Goal: Use online tool/utility: Utilize a website feature to perform a specific function

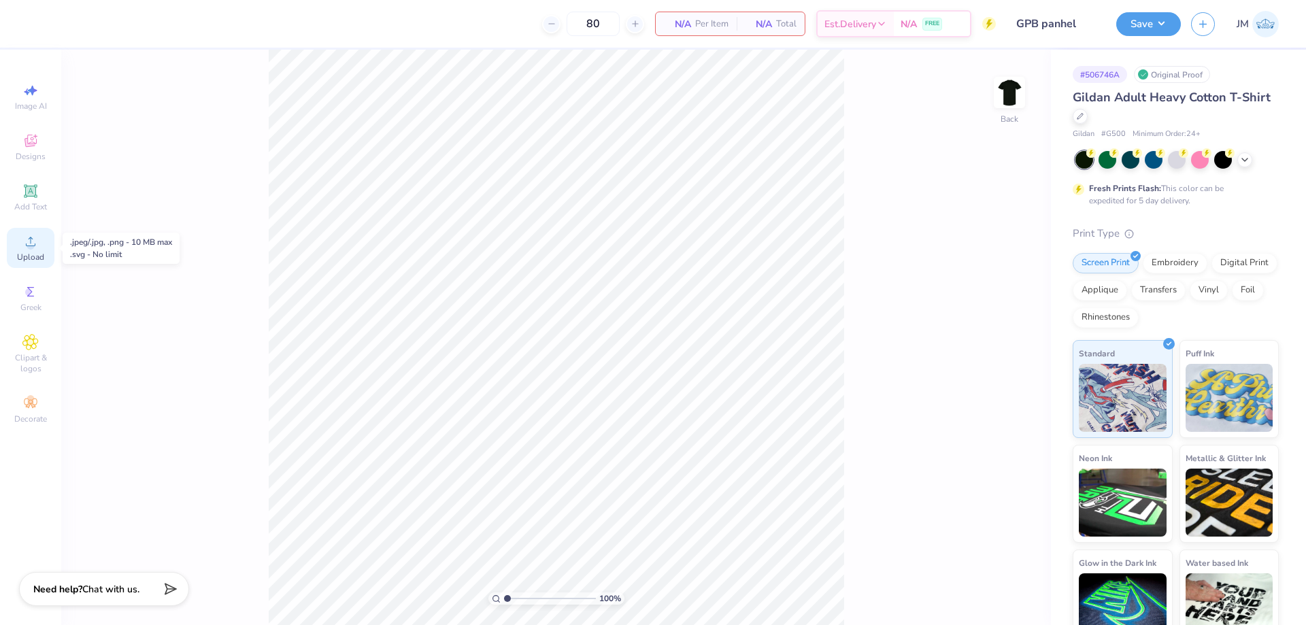
click at [32, 250] on div "Upload" at bounding box center [31, 248] width 48 height 40
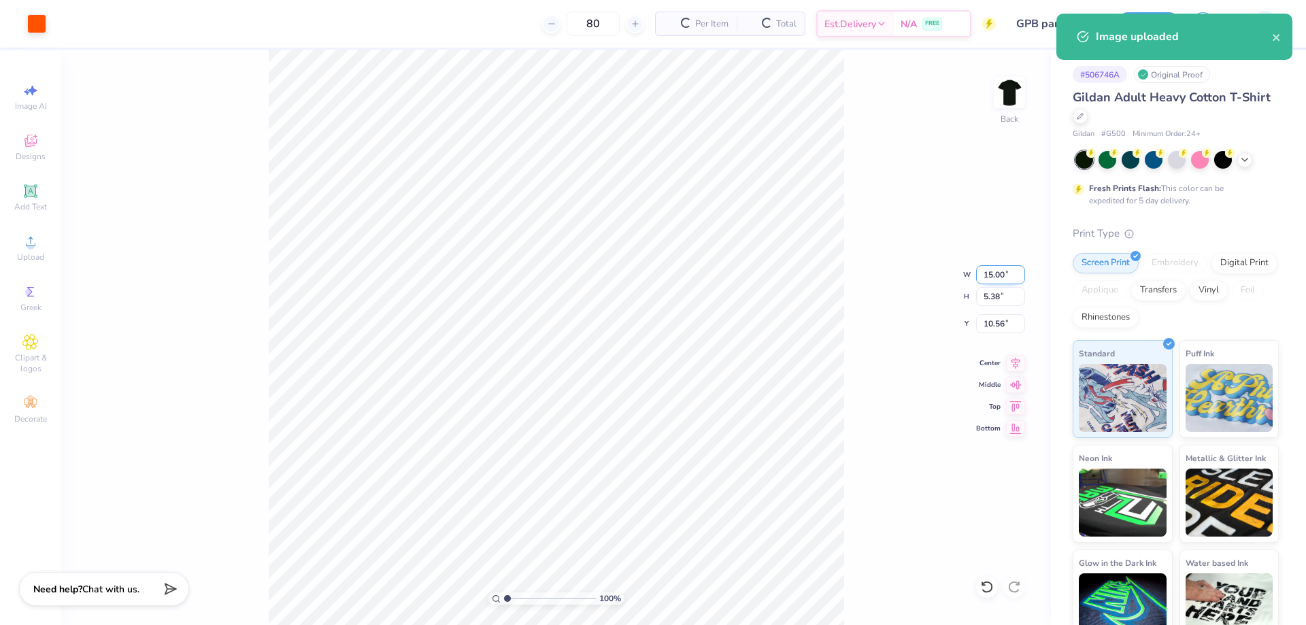
click at [1005, 269] on input "15.00" at bounding box center [1000, 274] width 49 height 19
type input "12.00"
type input "4.31"
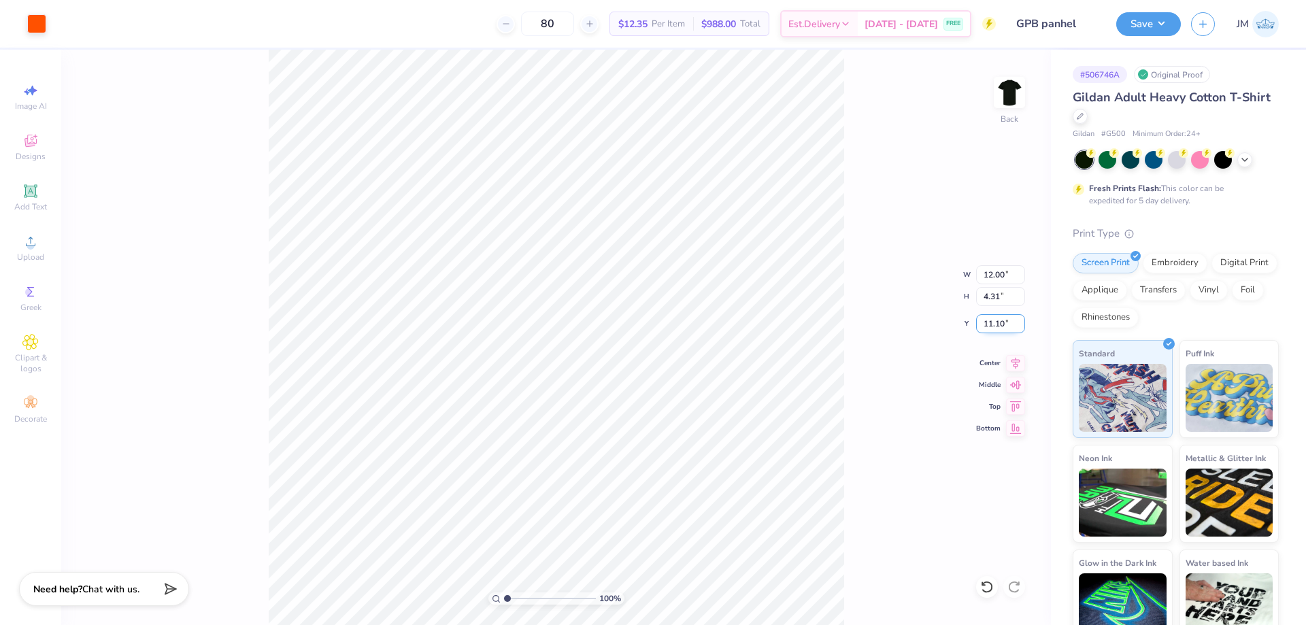
click at [1002, 330] on input "11.10" at bounding box center [1000, 323] width 49 height 19
type input "3.00"
click at [862, 349] on div "100 % Back W 12.00 12.00 " H 4.31 4.31 " Y 3.00 3.00 " Center Middle Top Bottom" at bounding box center [555, 337] width 989 height 575
click at [1168, 24] on button "Save" at bounding box center [1148, 22] width 65 height 24
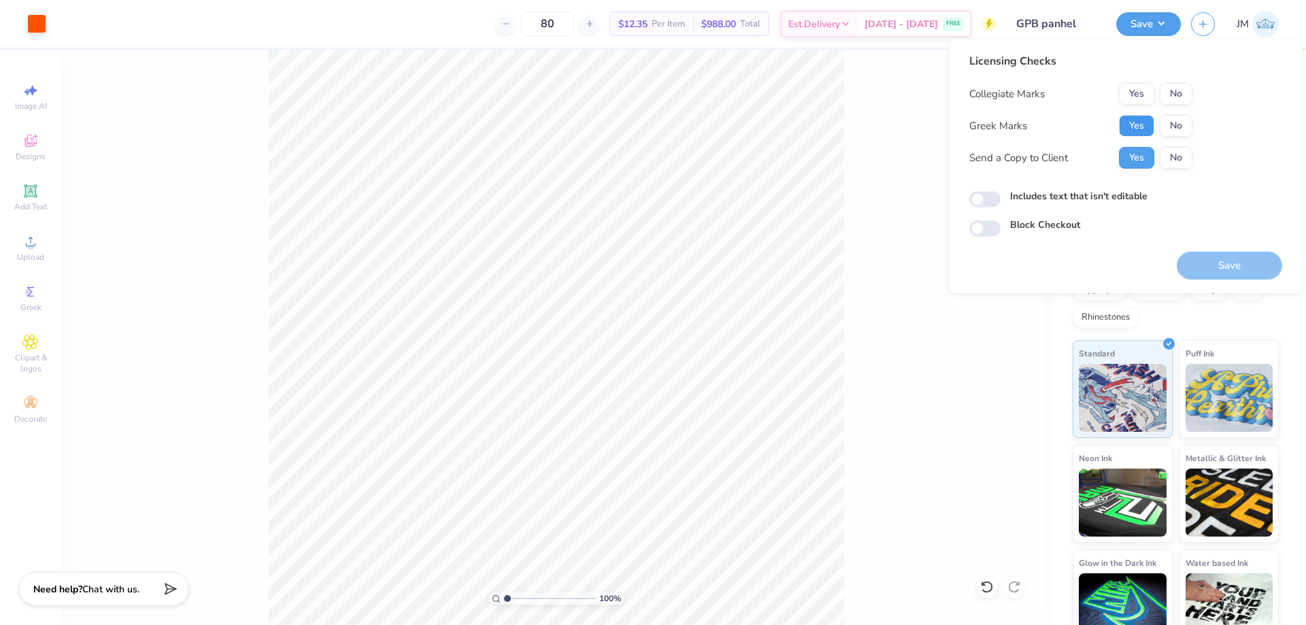
click at [1144, 128] on button "Yes" at bounding box center [1136, 126] width 35 height 22
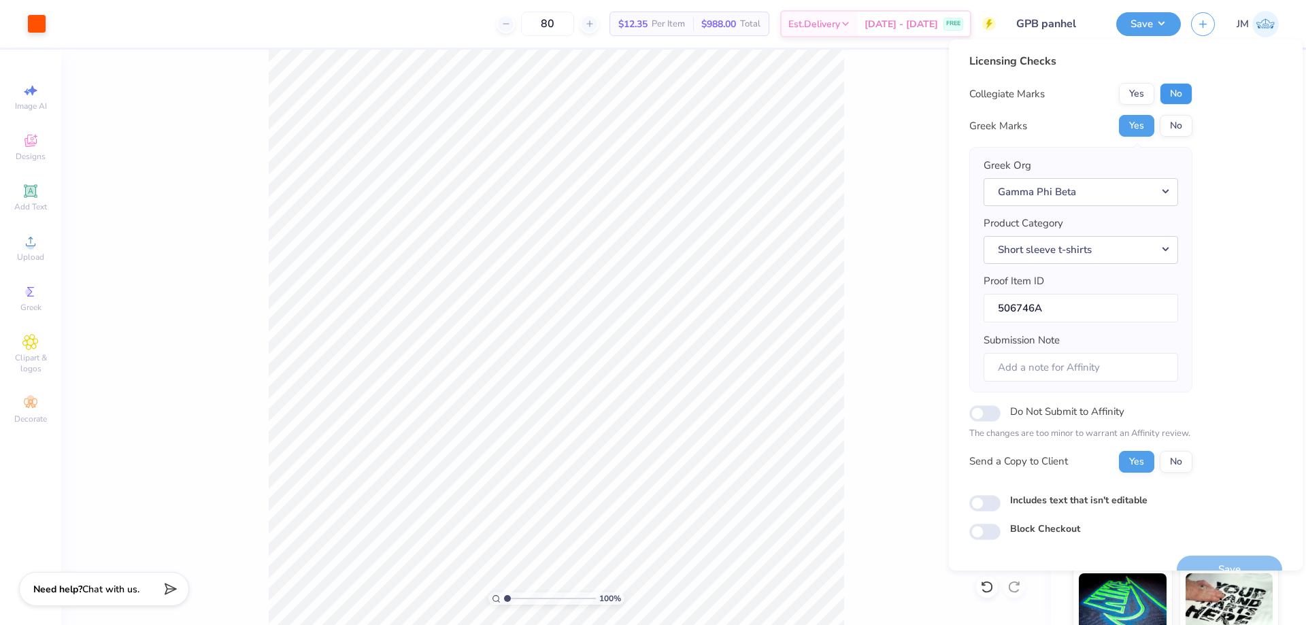
click at [1174, 95] on button "No" at bounding box center [1175, 94] width 33 height 22
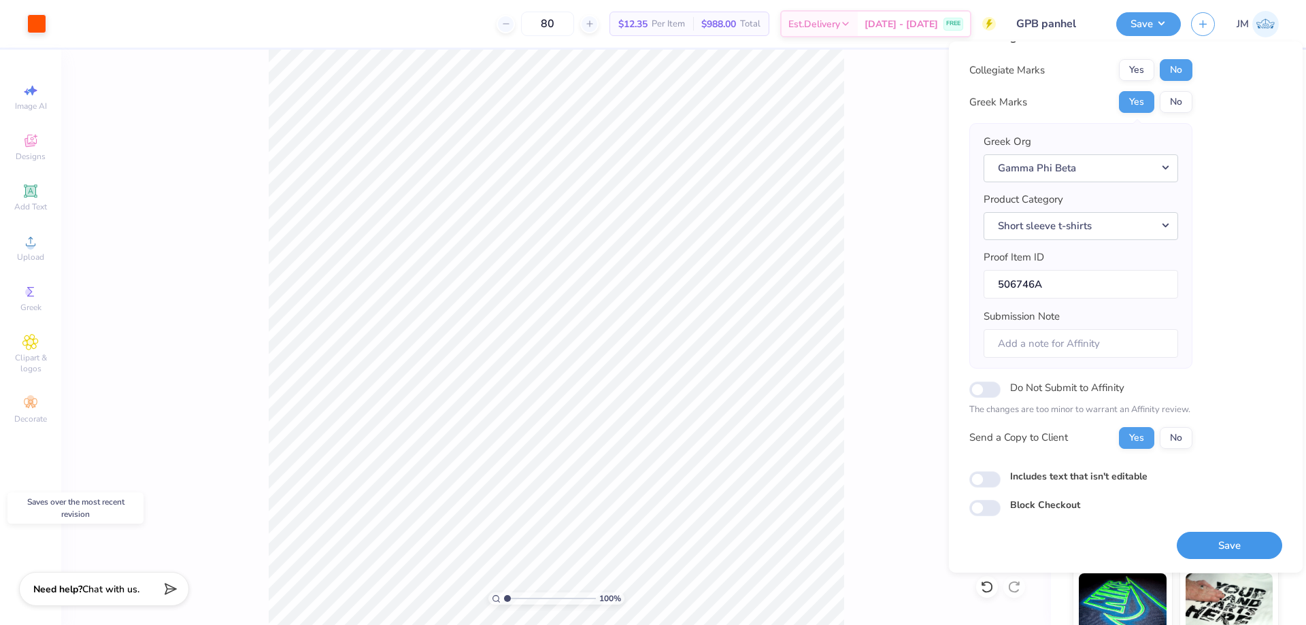
click at [1214, 543] on button "Save" at bounding box center [1228, 546] width 105 height 28
